Goal: Task Accomplishment & Management: Manage account settings

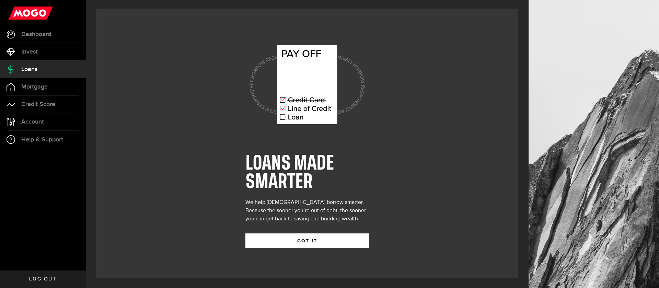
click at [283, 111] on icon at bounding box center [282, 108] width 5 height 5
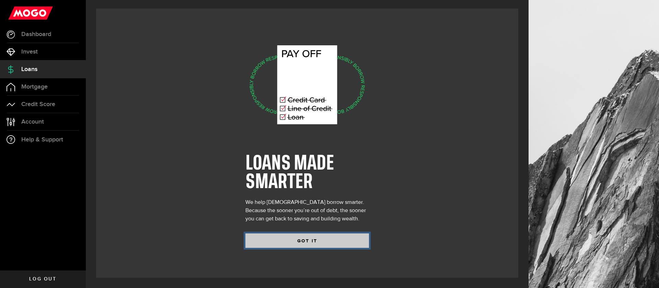
click at [303, 246] on button "GOT IT" at bounding box center [307, 240] width 124 height 14
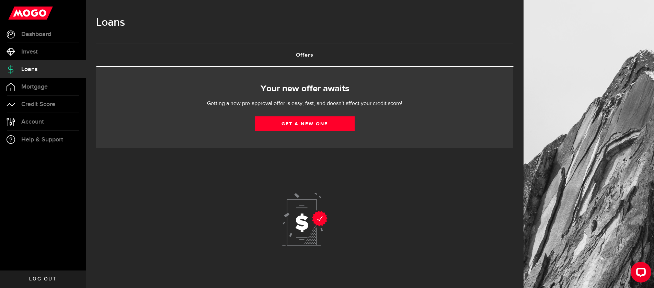
scroll to position [15, 0]
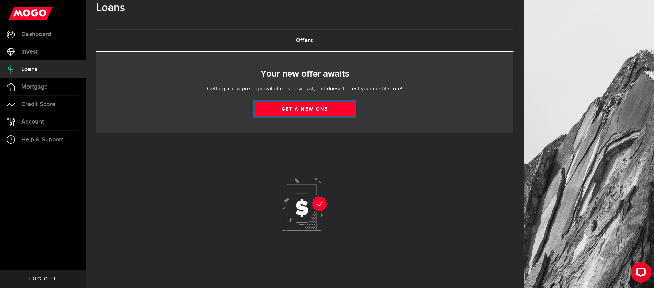
click at [334, 110] on link "Get a new one" at bounding box center [305, 109] width 100 height 14
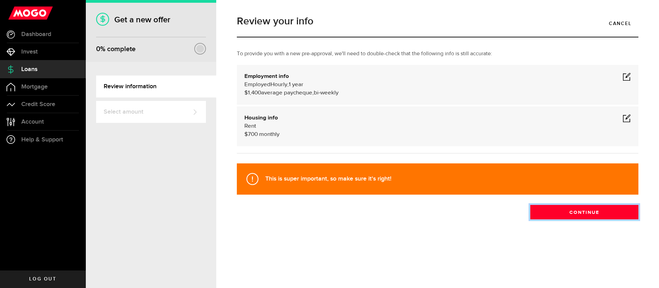
click at [578, 213] on button "Continue" at bounding box center [584, 212] width 108 height 14
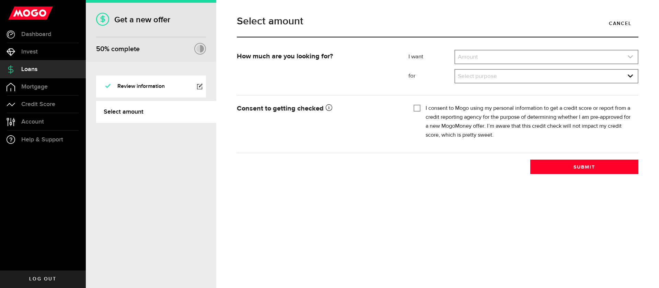
click at [533, 61] on link "expand select" at bounding box center [546, 56] width 183 height 13
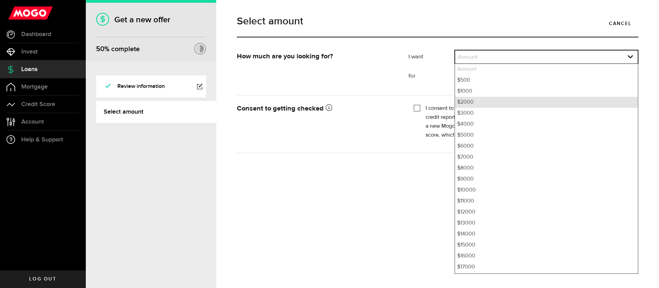
click at [468, 103] on li "$2000" at bounding box center [546, 102] width 183 height 11
select select "2000"
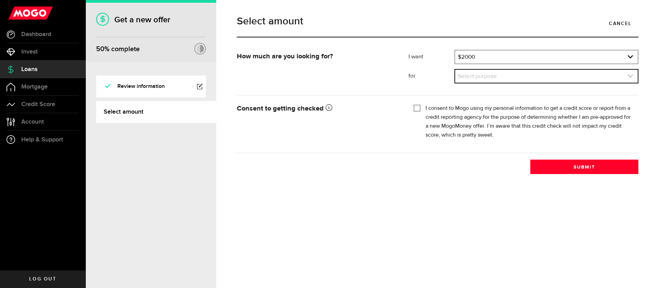
click at [487, 76] on link "expand select" at bounding box center [546, 76] width 183 height 13
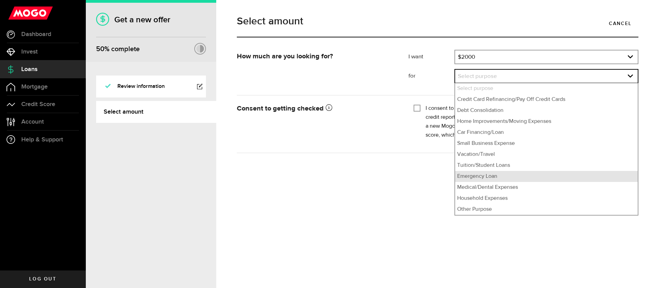
click at [473, 177] on li "Emergency Loan" at bounding box center [546, 176] width 183 height 11
select select "Emergency Loan"
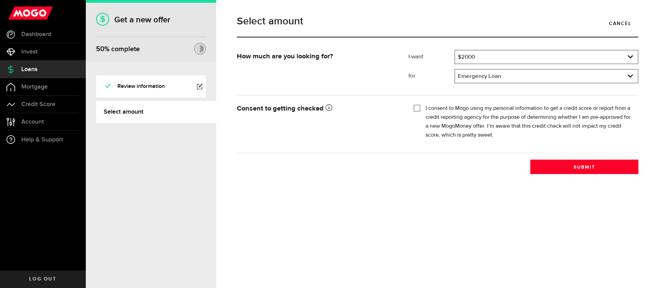
click at [423, 113] on div "I consent to Mogo using my personal information to get a credit score or report…" at bounding box center [524, 122] width 220 height 36
click at [418, 107] on input "I consent to Mogo using my personal information to get a credit score or report…" at bounding box center [417, 107] width 7 height 7
checkbox input "true"
drag, startPoint x: 596, startPoint y: 168, endPoint x: 495, endPoint y: 172, distance: 100.3
click at [593, 168] on button "Submit" at bounding box center [584, 167] width 108 height 14
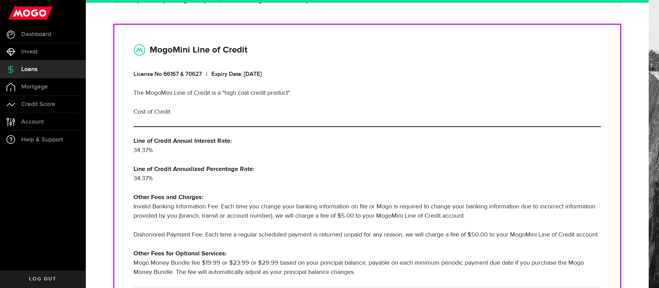
scroll to position [172, 0]
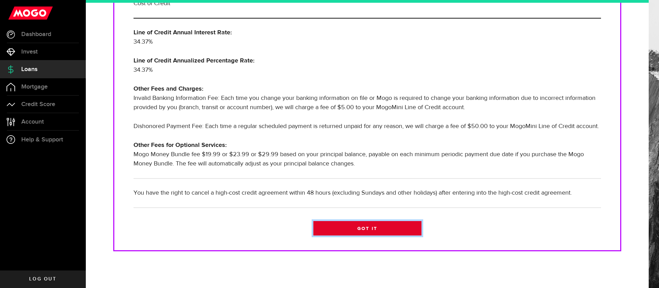
click at [365, 234] on link "Got it" at bounding box center [367, 228] width 108 height 14
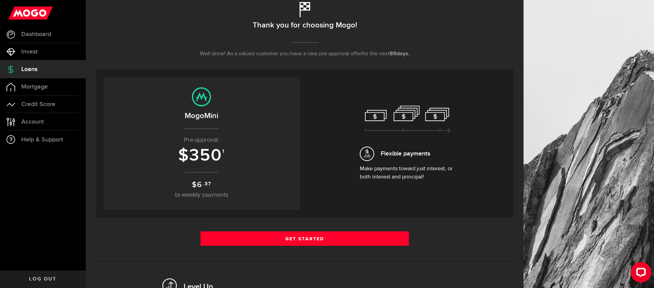
scroll to position [54, 0]
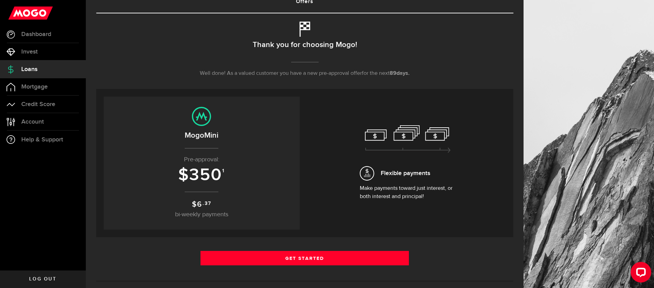
click at [215, 176] on span "350" at bounding box center [205, 175] width 33 height 21
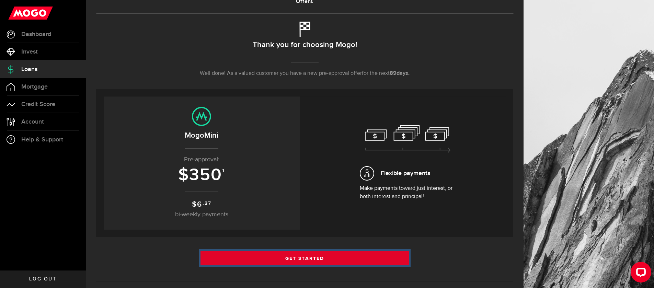
click at [311, 257] on link "Get Started" at bounding box center [305, 258] width 209 height 14
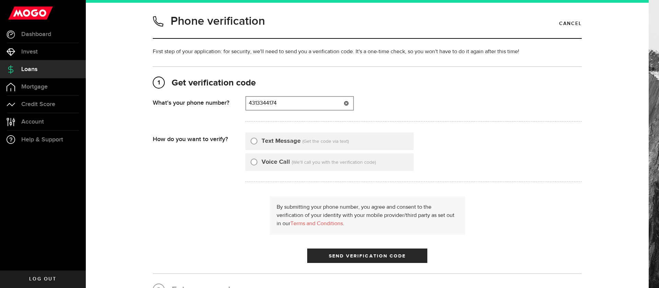
type input "4313344174"
click at [251, 142] on input "Text Message" at bounding box center [254, 140] width 7 height 7
radio input "true"
click at [321, 252] on button "Send Verification Code" at bounding box center [367, 256] width 120 height 14
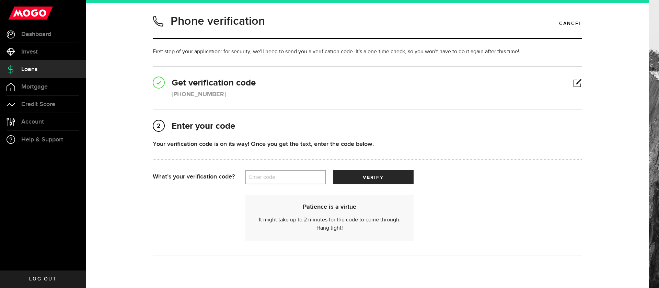
click at [288, 178] on label "Enter code" at bounding box center [285, 177] width 81 height 14
click at [288, 178] on input "Enter code" at bounding box center [285, 177] width 81 height 14
type input "80881"
click at [352, 176] on button "verify" at bounding box center [373, 177] width 81 height 14
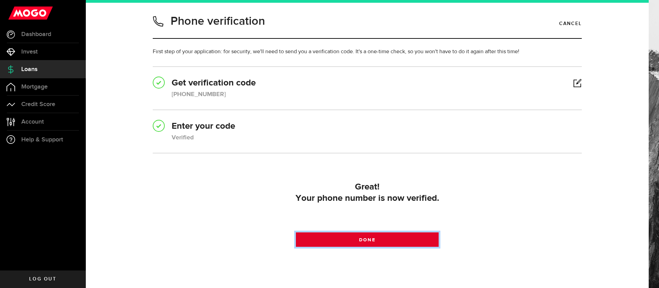
click at [345, 241] on link "Done" at bounding box center [367, 239] width 143 height 14
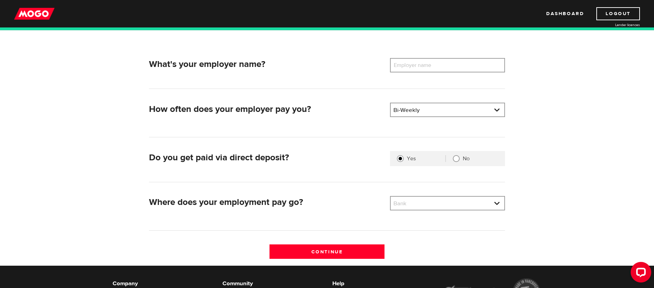
scroll to position [34, 0]
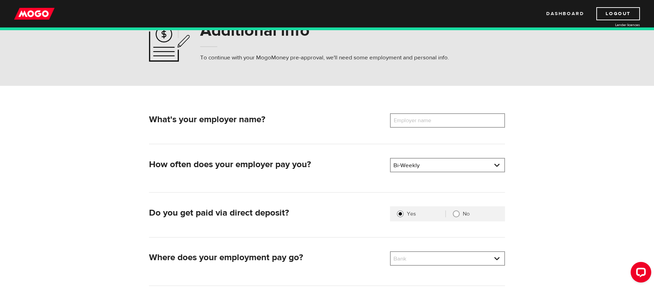
click at [570, 11] on link "Dashboard" at bounding box center [565, 13] width 38 height 13
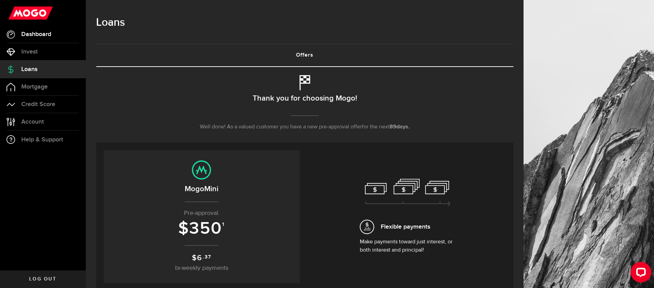
click at [25, 33] on span "Dashboard" at bounding box center [36, 34] width 30 height 6
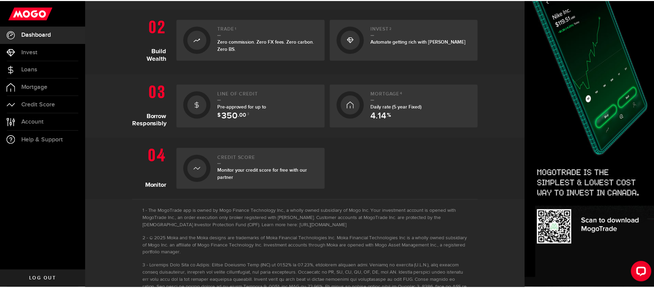
scroll to position [198, 0]
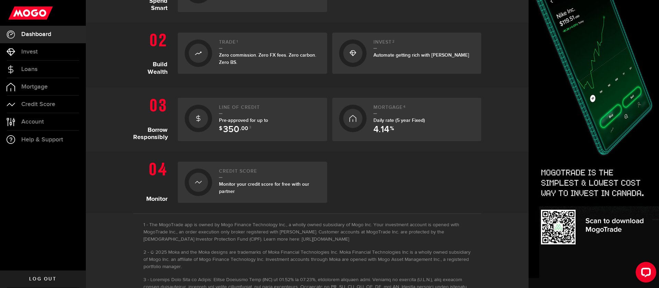
click at [237, 124] on div "Pre-approved for up to $ 350 .00 3" at bounding box center [269, 124] width 101 height 14
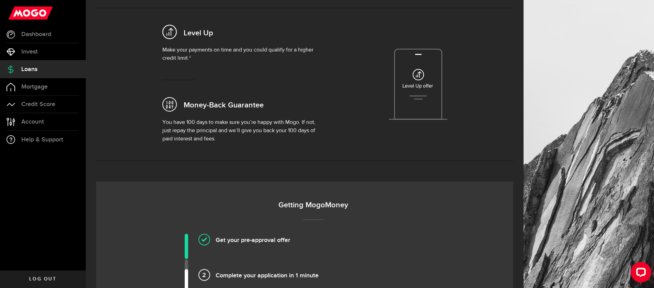
scroll to position [159, 0]
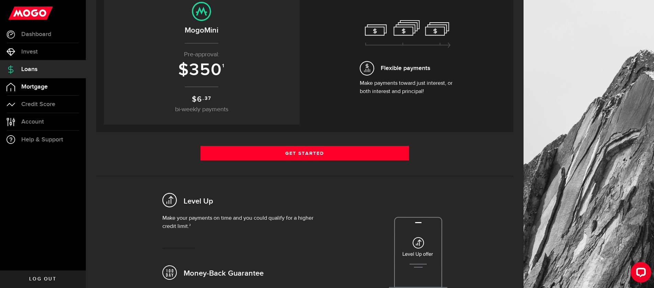
click at [32, 89] on span "Mortgage" at bounding box center [34, 87] width 26 height 6
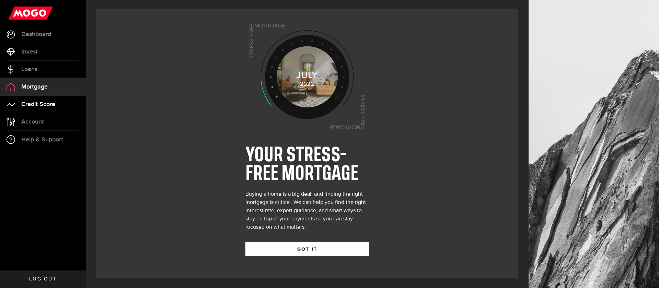
click at [54, 105] on span "Credit Score" at bounding box center [38, 104] width 34 height 6
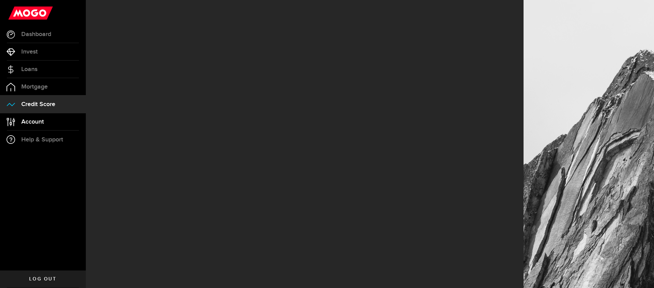
click at [32, 123] on span "Account" at bounding box center [32, 122] width 23 height 6
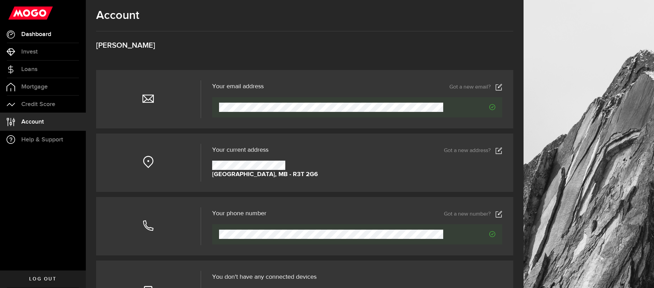
click at [44, 35] on span "Dashboard" at bounding box center [36, 34] width 30 height 6
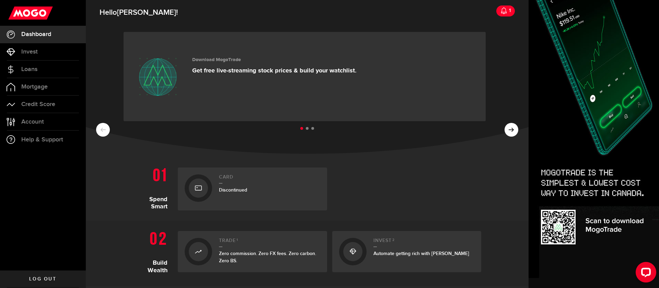
click at [510, 130] on ul at bounding box center [307, 128] width 422 height 9
click at [504, 128] on ul at bounding box center [307, 128] width 422 height 9
click at [306, 129] on li at bounding box center [307, 128] width 3 height 3
click at [298, 73] on p "See if your loan pre-approval for up to $350 is right for you." at bounding box center [275, 71] width 167 height 8
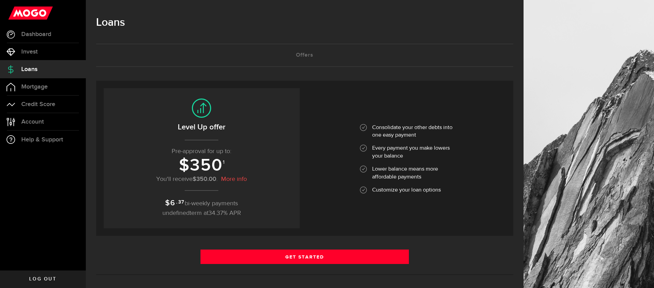
click at [232, 178] on link "More info" at bounding box center [234, 179] width 26 height 8
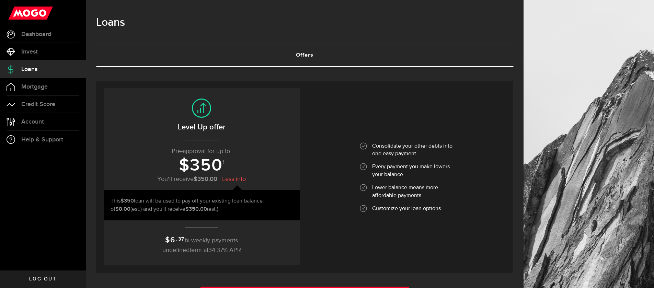
click at [310, 52] on link "Offers (requires attention)" at bounding box center [304, 55] width 417 height 22
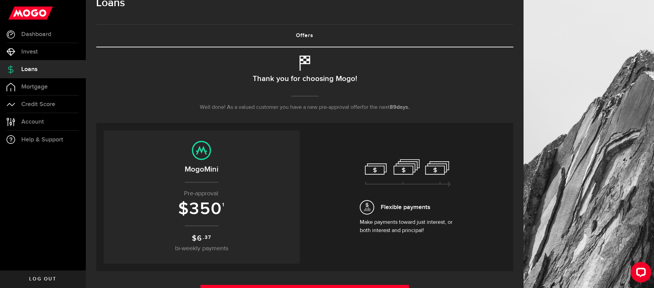
scroll to position [38, 0]
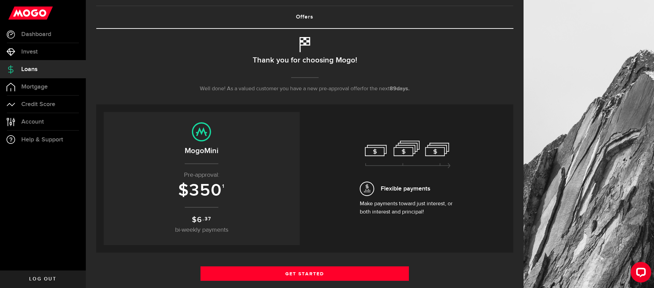
click at [204, 192] on span "350" at bounding box center [205, 190] width 33 height 21
click at [204, 203] on center "MogoMini Pre-approval: $ 350 1 $ 6 .37 bi-weekly payments" at bounding box center [202, 178] width 182 height 112
click at [194, 187] on span "350" at bounding box center [205, 190] width 33 height 21
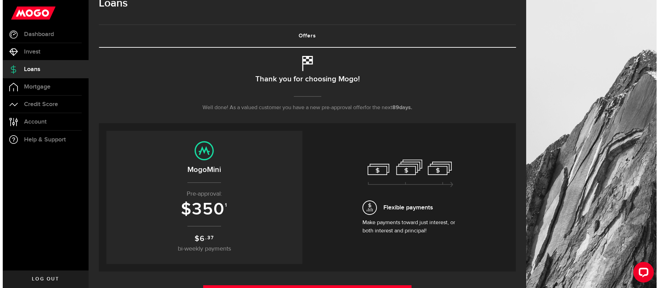
scroll to position [0, 0]
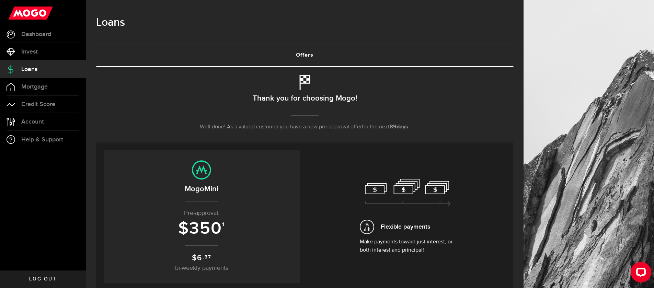
click at [36, 13] on use at bounding box center [30, 13] width 45 height 13
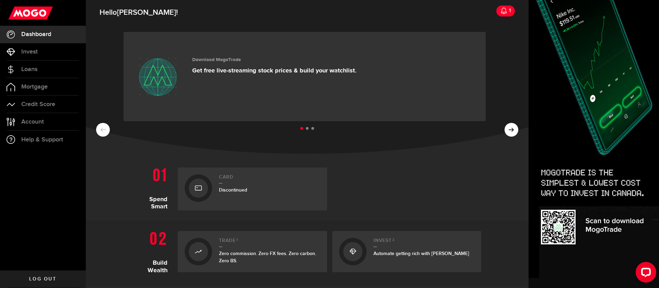
click at [501, 12] on icon at bounding box center [504, 10] width 7 height 7
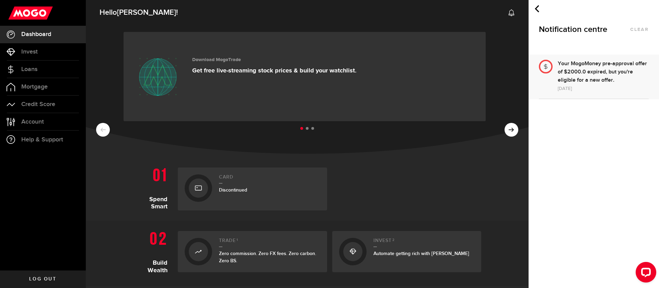
click at [605, 69] on div "Your MogoMoney pre-approval offer of $2000.0 expired, but you're eligible for a…" at bounding box center [603, 72] width 91 height 25
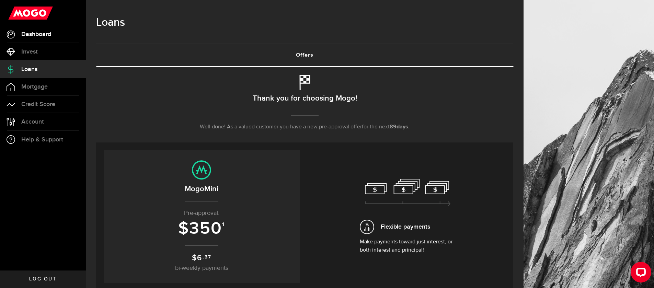
click at [50, 31] on span "Dashboard" at bounding box center [36, 34] width 30 height 6
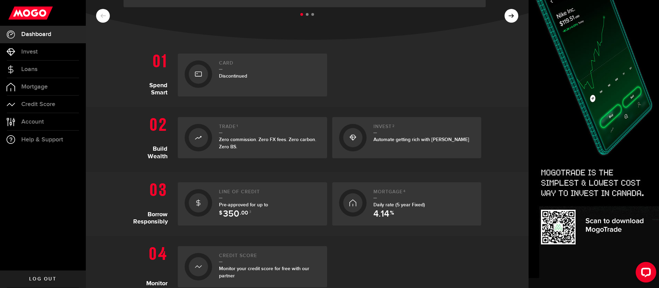
scroll to position [137, 0]
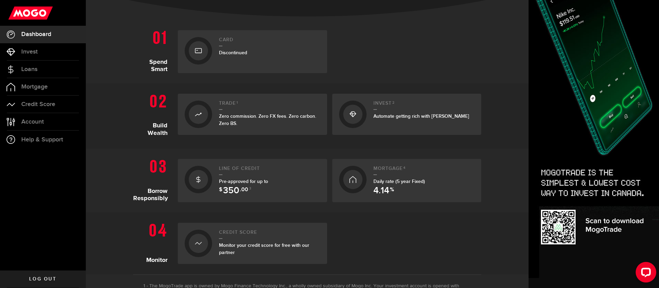
click at [235, 54] on span "Discontinued" at bounding box center [233, 53] width 28 height 6
click at [195, 52] on use at bounding box center [198, 50] width 7 height 5
click at [230, 55] on span "Discontinued" at bounding box center [233, 53] width 28 height 6
click at [239, 117] on span "Zero commission. Zero FX fees. Zero carbon. Zero BS." at bounding box center [267, 119] width 97 height 13
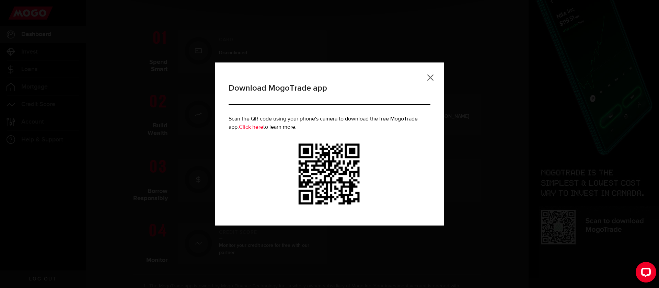
click at [434, 76] on link at bounding box center [430, 77] width 7 height 7
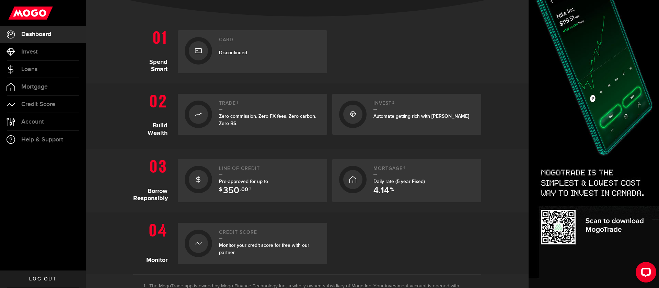
click at [233, 176] on div "Line of credit Pre-approved for up to $ 350 .00 3" at bounding box center [269, 181] width 101 height 30
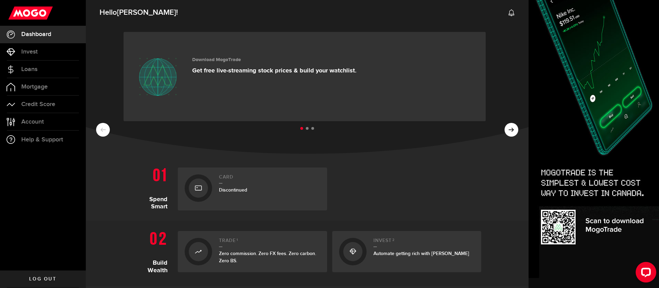
click at [235, 190] on span "Discontinued" at bounding box center [233, 190] width 28 height 6
click at [236, 190] on span "Discontinued" at bounding box center [233, 190] width 28 height 6
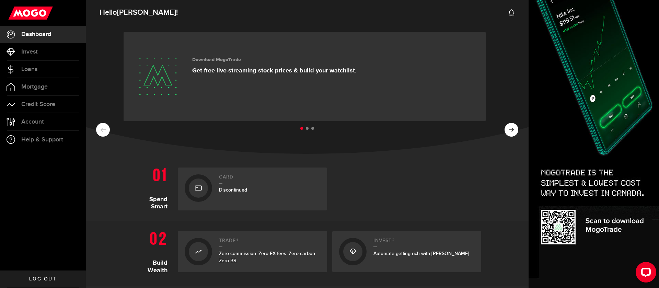
click at [236, 189] on span "Discontinued" at bounding box center [233, 190] width 28 height 6
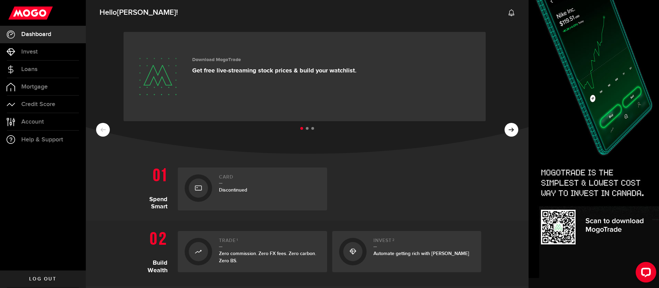
click at [236, 189] on span "Discontinued" at bounding box center [233, 190] width 28 height 6
click at [36, 119] on span "Account" at bounding box center [32, 122] width 23 height 6
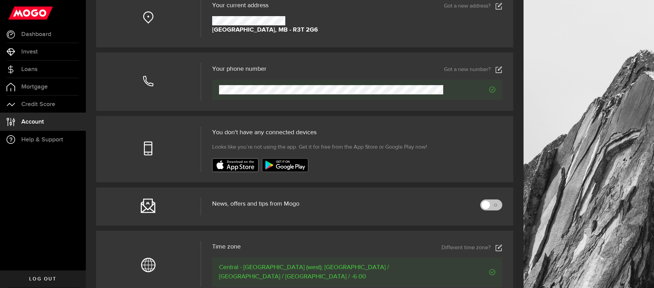
scroll to position [233, 0]
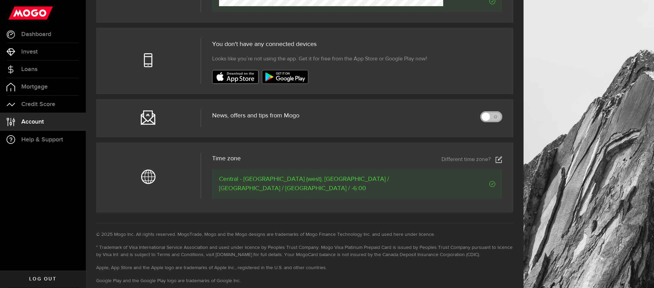
click at [497, 115] on link at bounding box center [491, 116] width 22 height 11
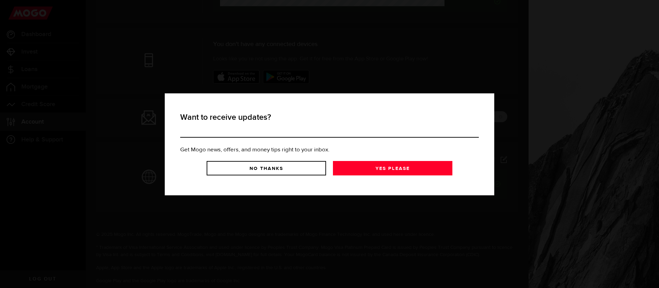
click at [295, 165] on link "No Thanks" at bounding box center [266, 168] width 119 height 14
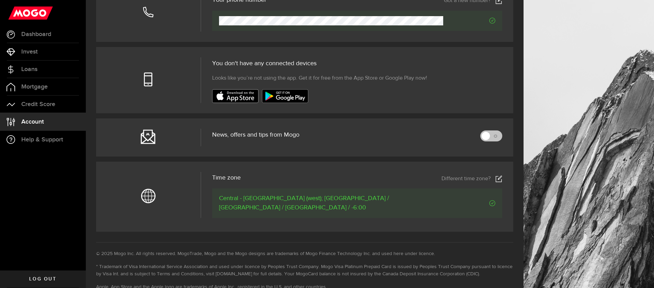
scroll to position [147, 0]
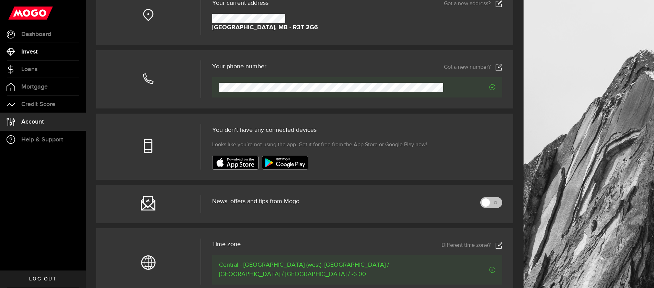
click at [20, 53] on link "Invest" at bounding box center [43, 51] width 86 height 17
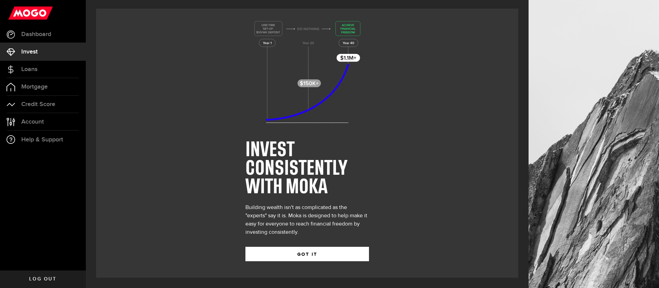
click at [570, 203] on div at bounding box center [594, 144] width 130 height 288
click at [272, 253] on button "GOT IT" at bounding box center [307, 254] width 124 height 14
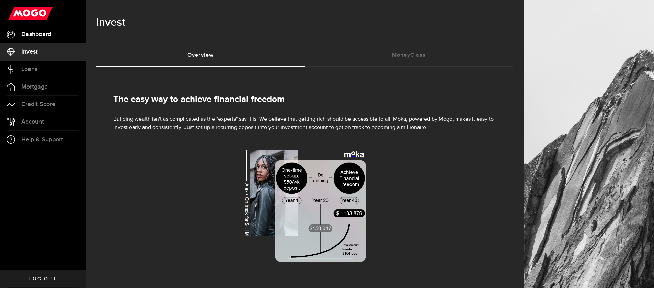
click at [46, 33] on span "Dashboard" at bounding box center [36, 34] width 30 height 6
